Goal: Navigation & Orientation: Find specific page/section

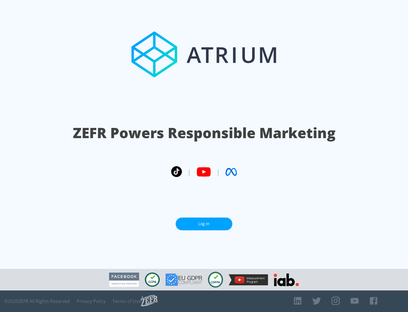
click at [204, 224] on link "Log In" at bounding box center [204, 223] width 57 height 13
